Goal: Book appointment/travel/reservation

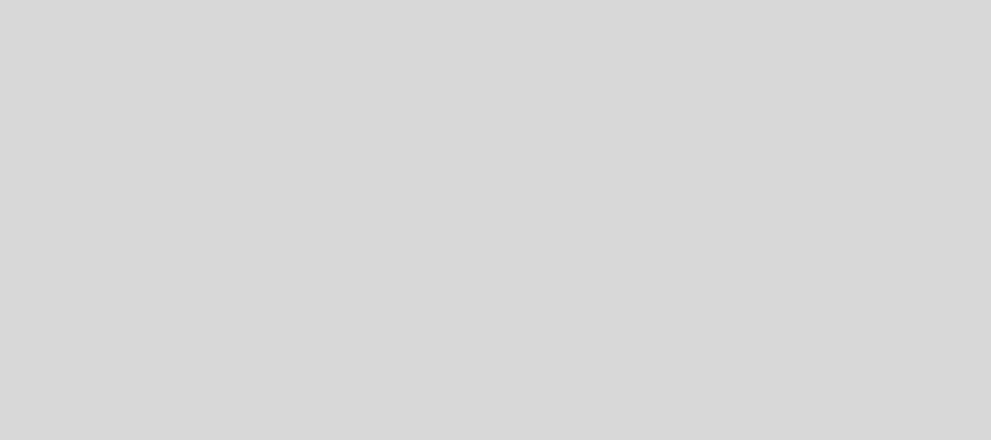
select select "es"
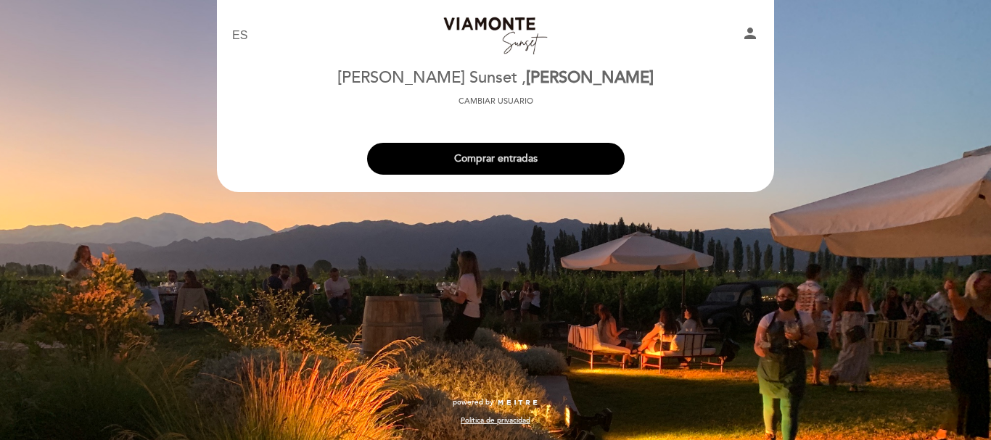
click at [513, 157] on button "Comprar entradas" at bounding box center [495, 159] width 257 height 32
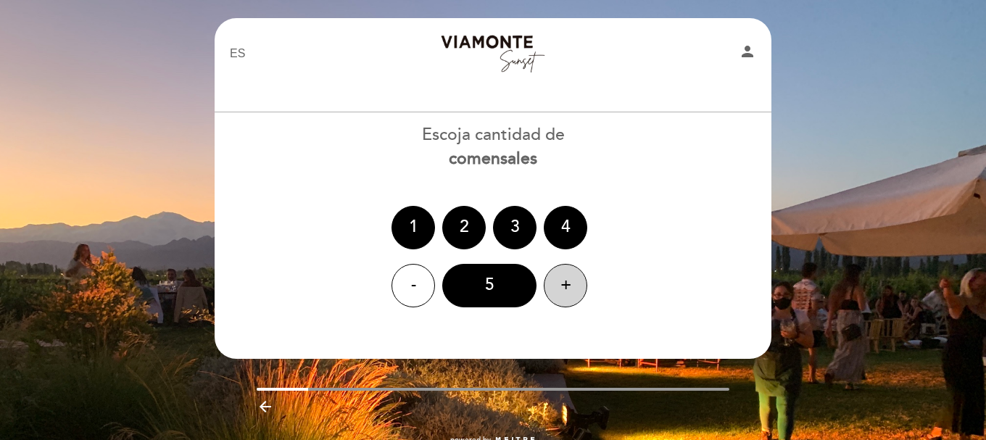
click at [569, 285] on div "+" at bounding box center [566, 286] width 44 height 44
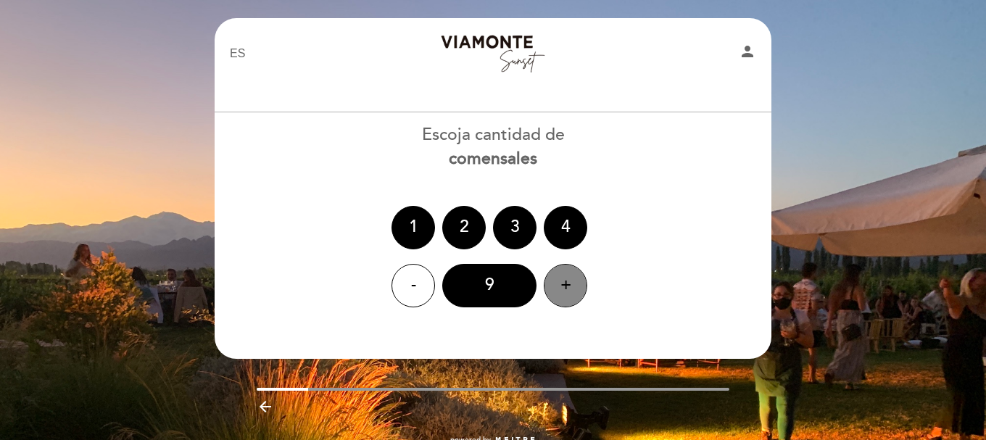
click at [569, 285] on div "+" at bounding box center [566, 286] width 44 height 44
click at [511, 278] on div "14" at bounding box center [489, 286] width 94 height 44
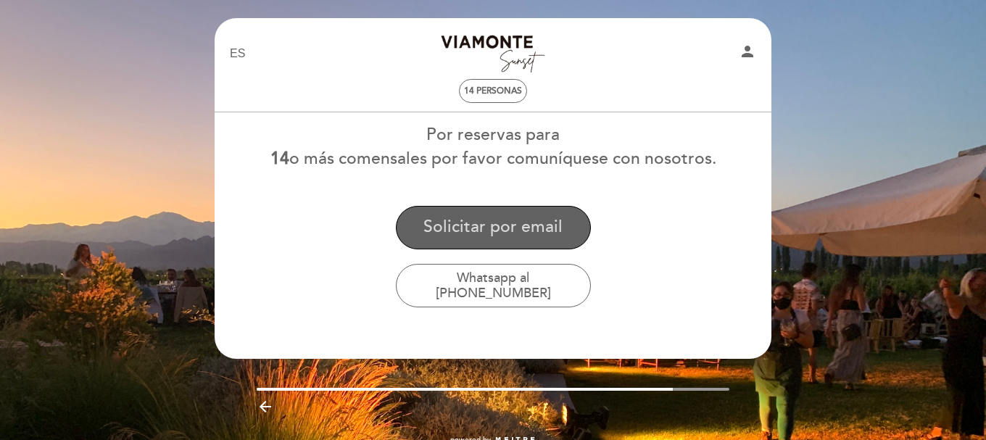
click at [507, 234] on button "Solicitar por email" at bounding box center [493, 228] width 195 height 44
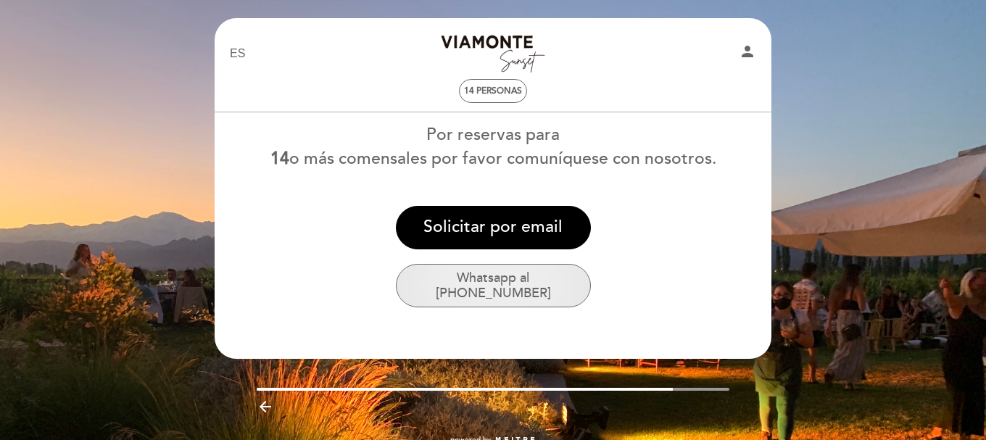
click at [530, 284] on button "Whatsapp al [PHONE_NUMBER]" at bounding box center [493, 286] width 195 height 44
drag, startPoint x: 488, startPoint y: 286, endPoint x: 590, endPoint y: 284, distance: 102.3
click at [588, 286] on button "Whatsapp al [PHONE_NUMBER]" at bounding box center [493, 286] width 195 height 44
